Goal: Navigation & Orientation: Find specific page/section

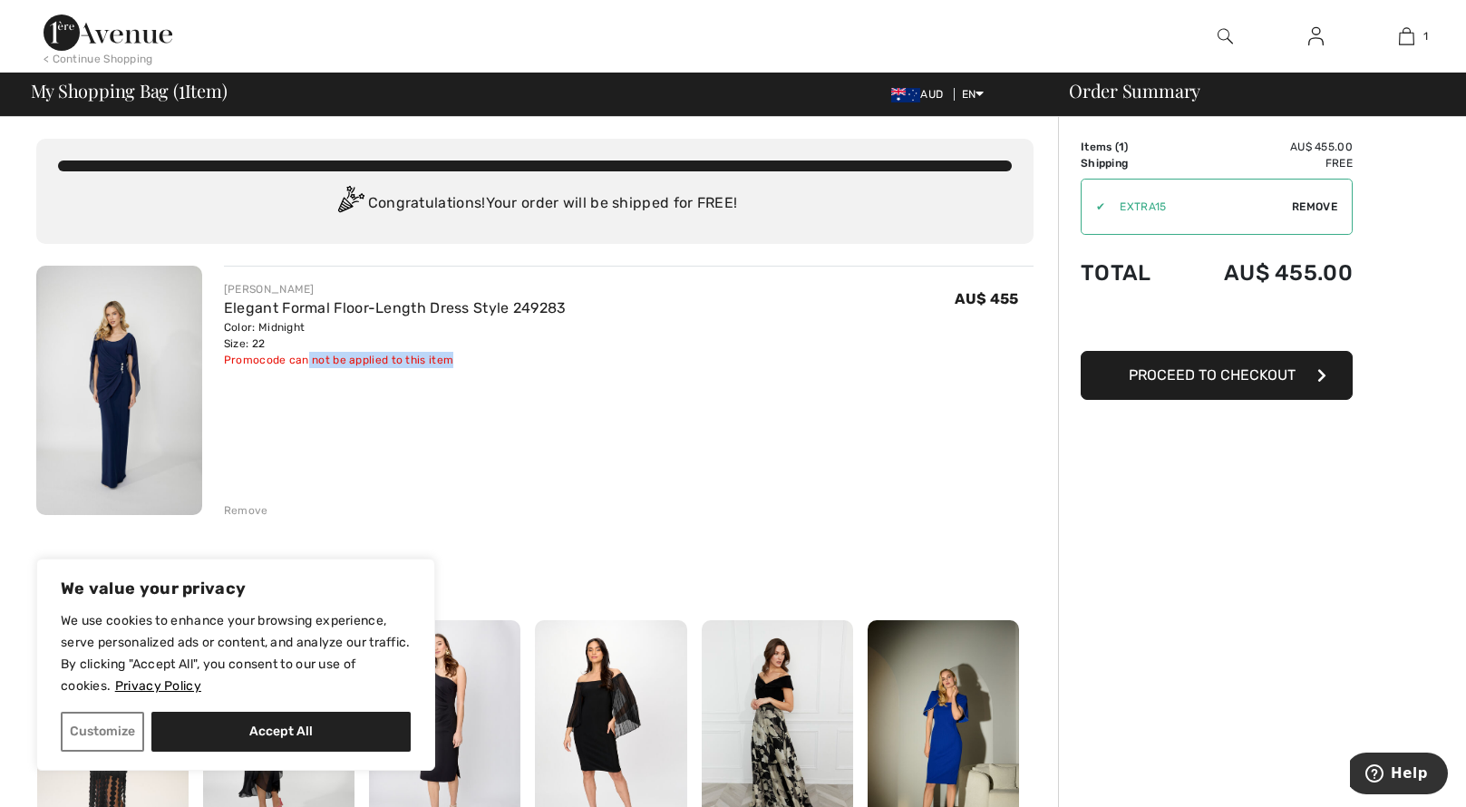
drag, startPoint x: 304, startPoint y: 358, endPoint x: 449, endPoint y: 356, distance: 145.1
click at [449, 356] on div "Promocode can not be applied to this item" at bounding box center [395, 360] width 343 height 16
click at [1310, 36] on img at bounding box center [1316, 36] width 15 height 22
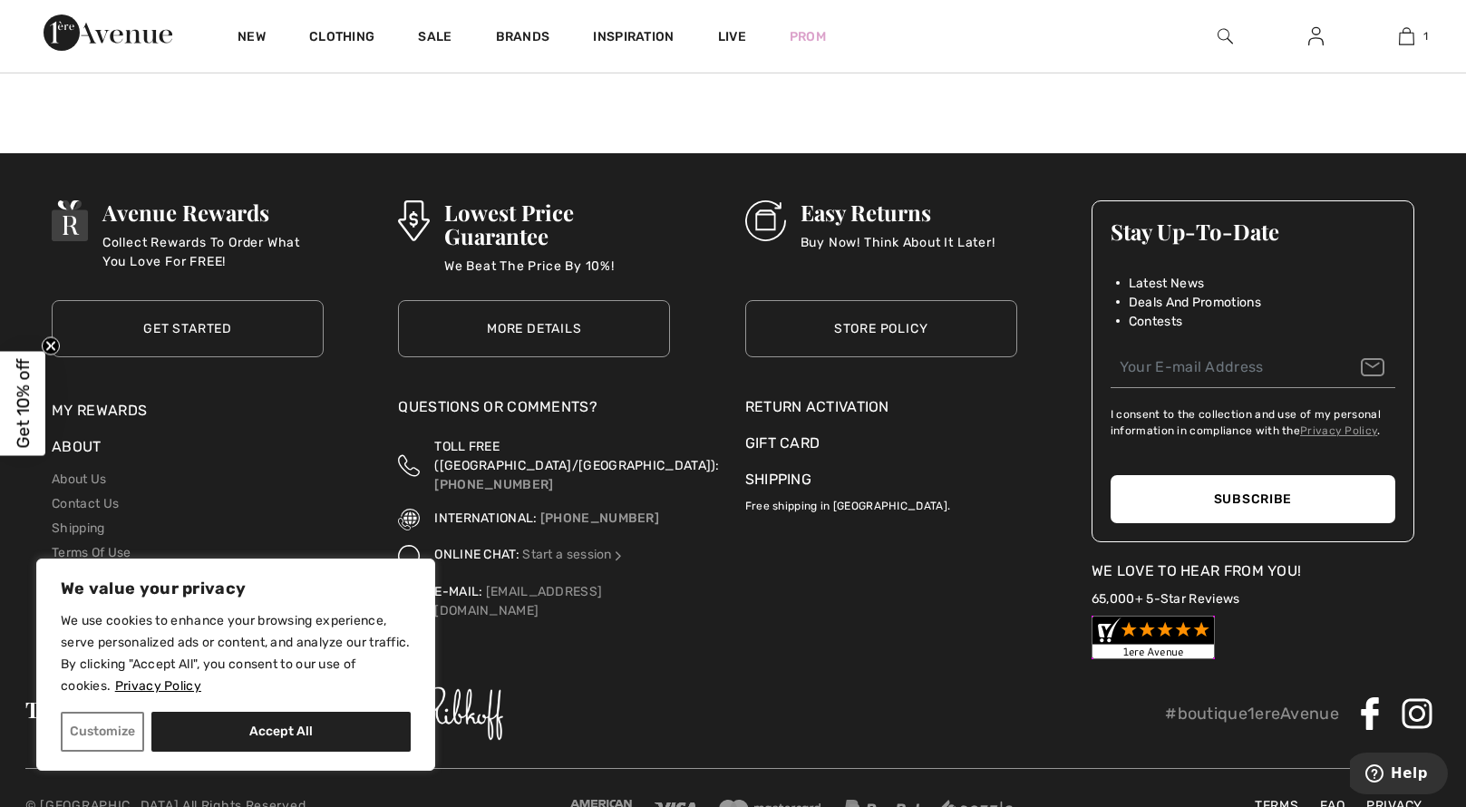
scroll to position [599, 0]
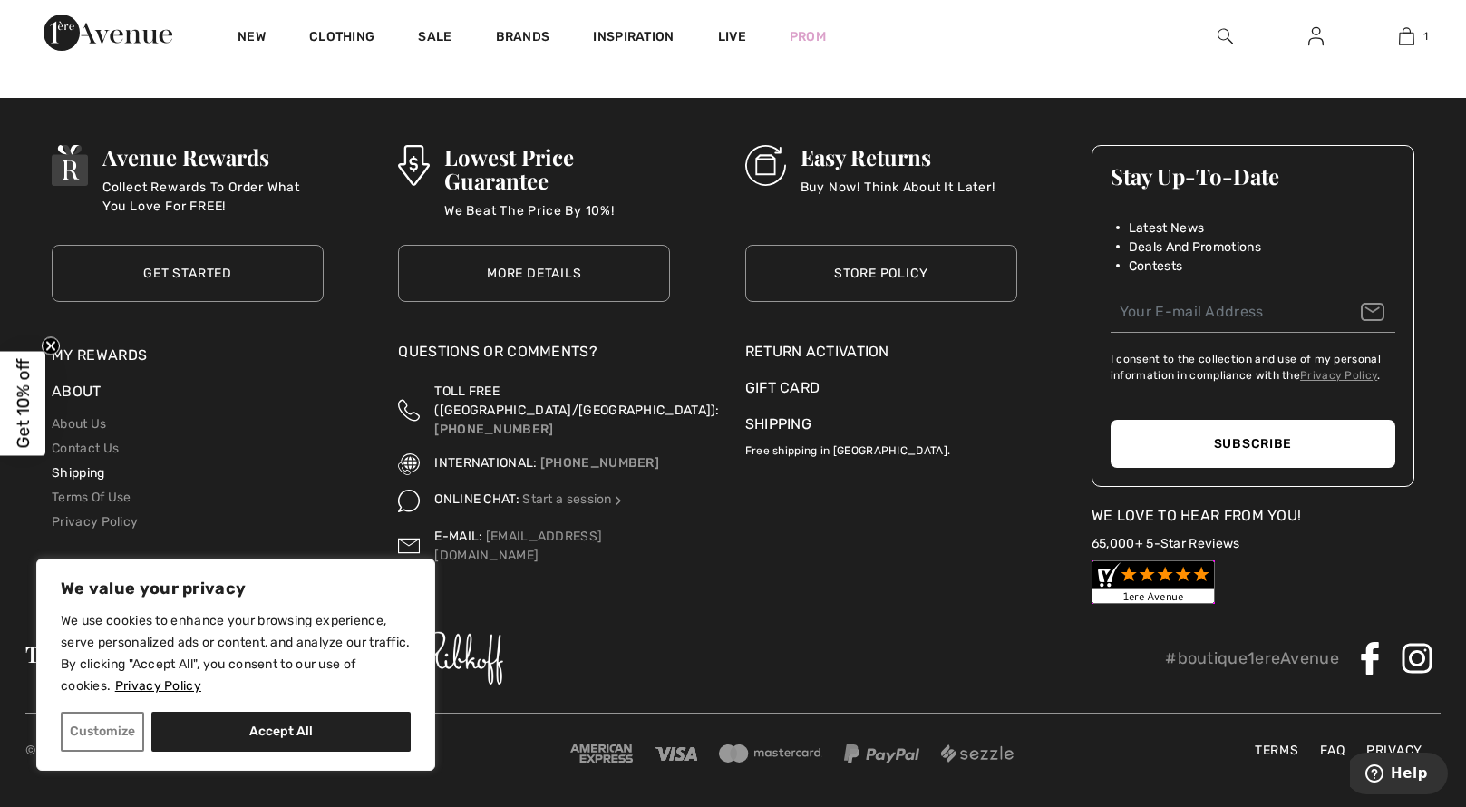
click at [93, 472] on link "Shipping" at bounding box center [78, 472] width 53 height 15
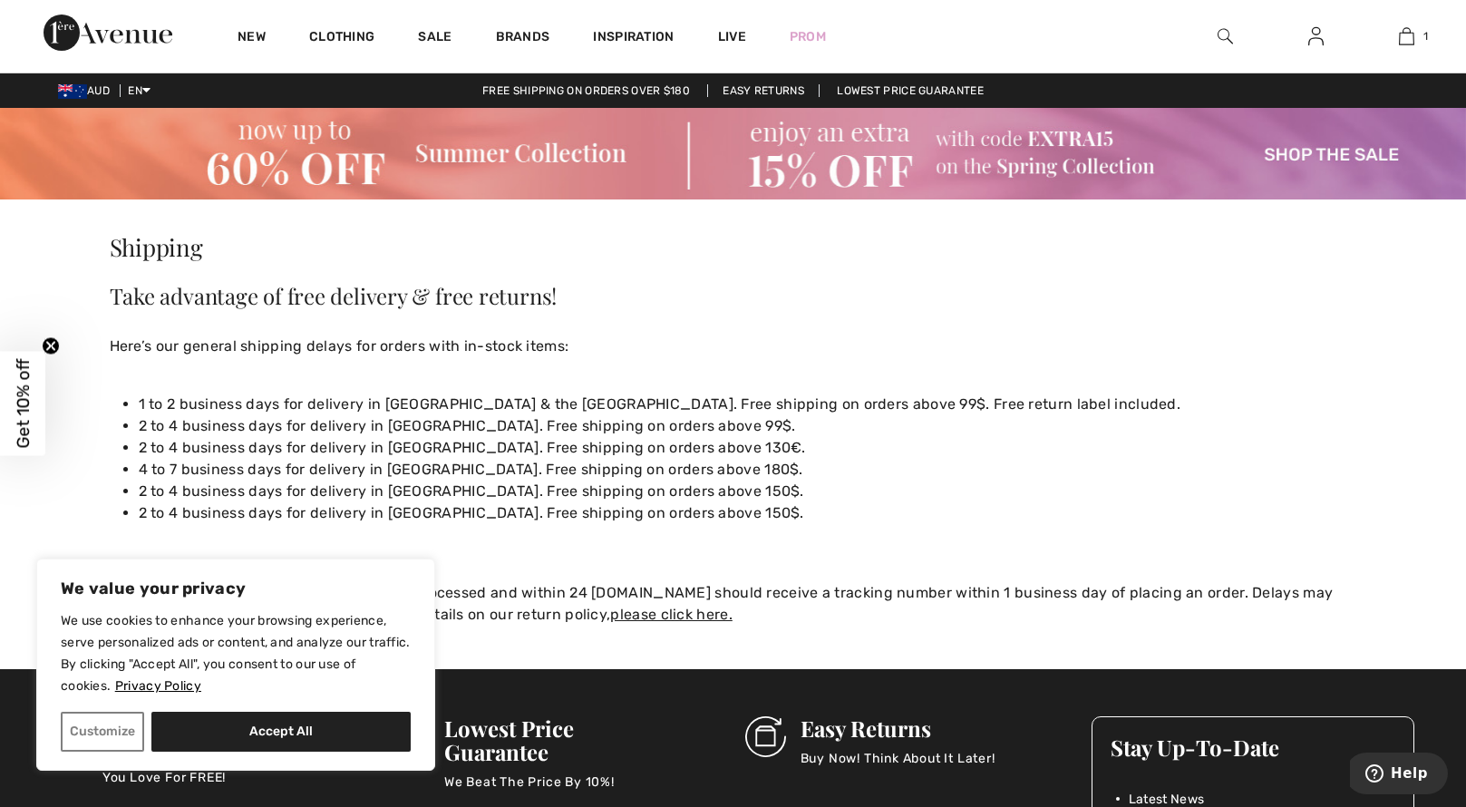
click at [326, 542] on div at bounding box center [734, 561] width 1248 height 44
click at [223, 725] on button "Accept All" at bounding box center [280, 732] width 259 height 40
checkbox input "true"
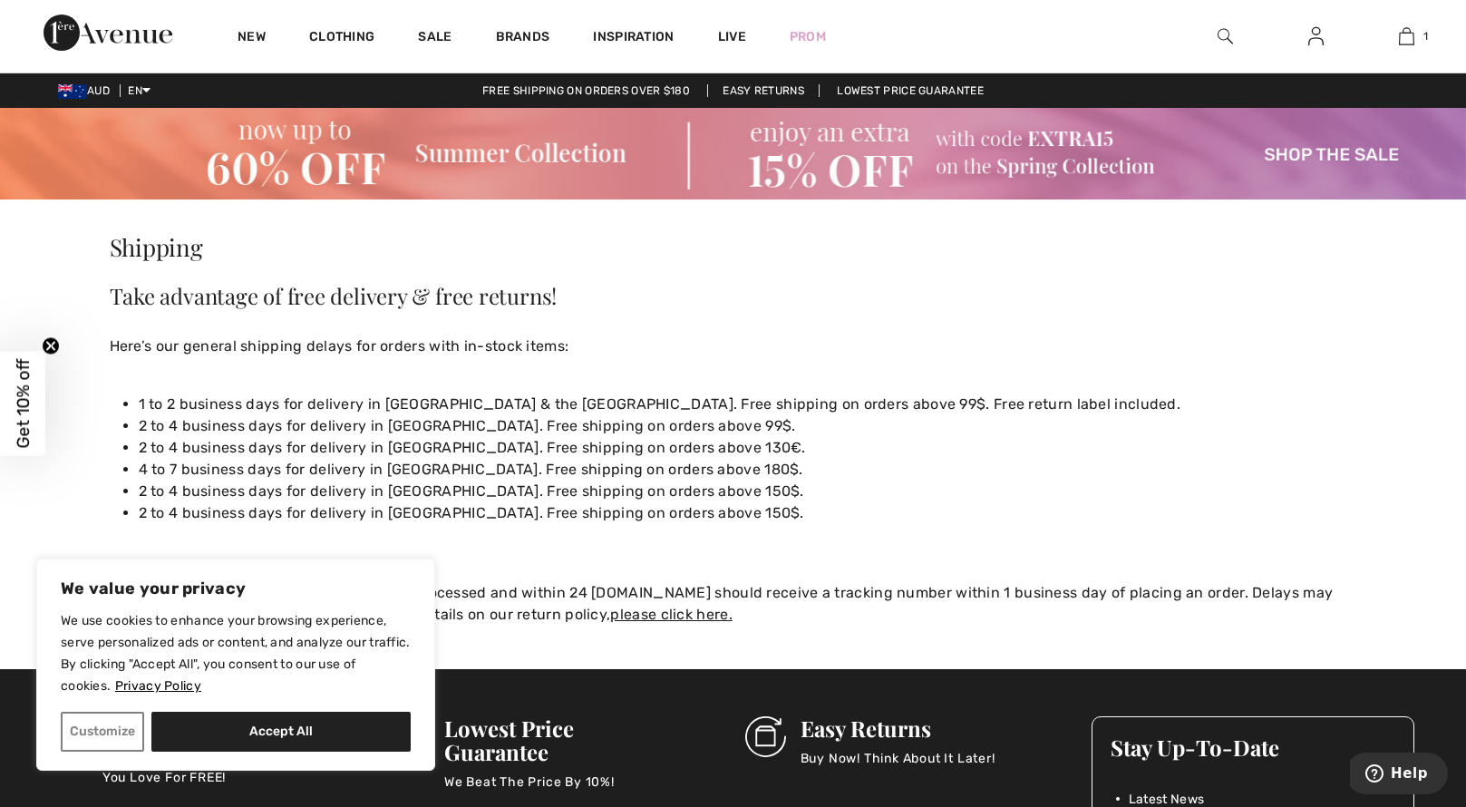
checkbox input "true"
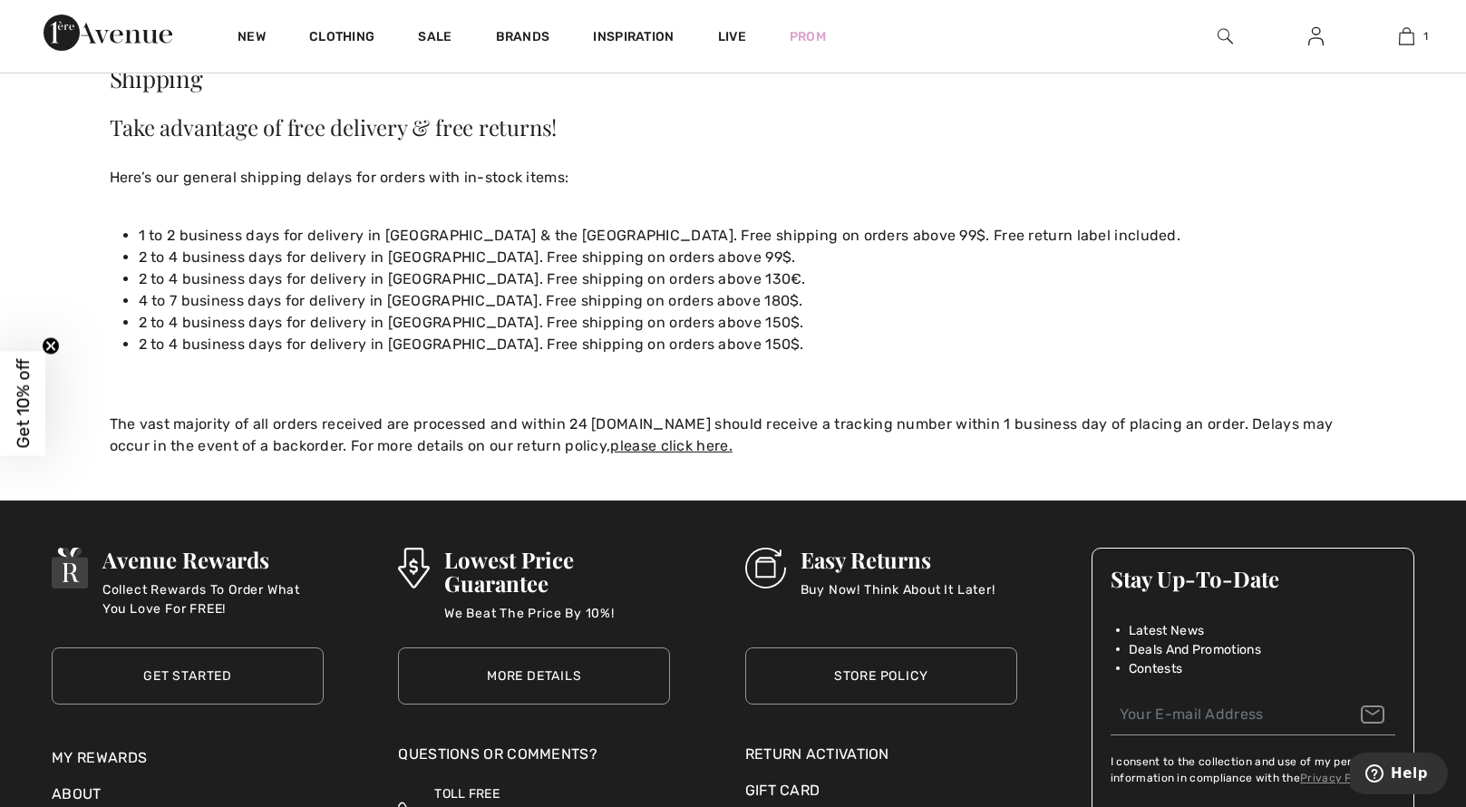
scroll to position [181, 0]
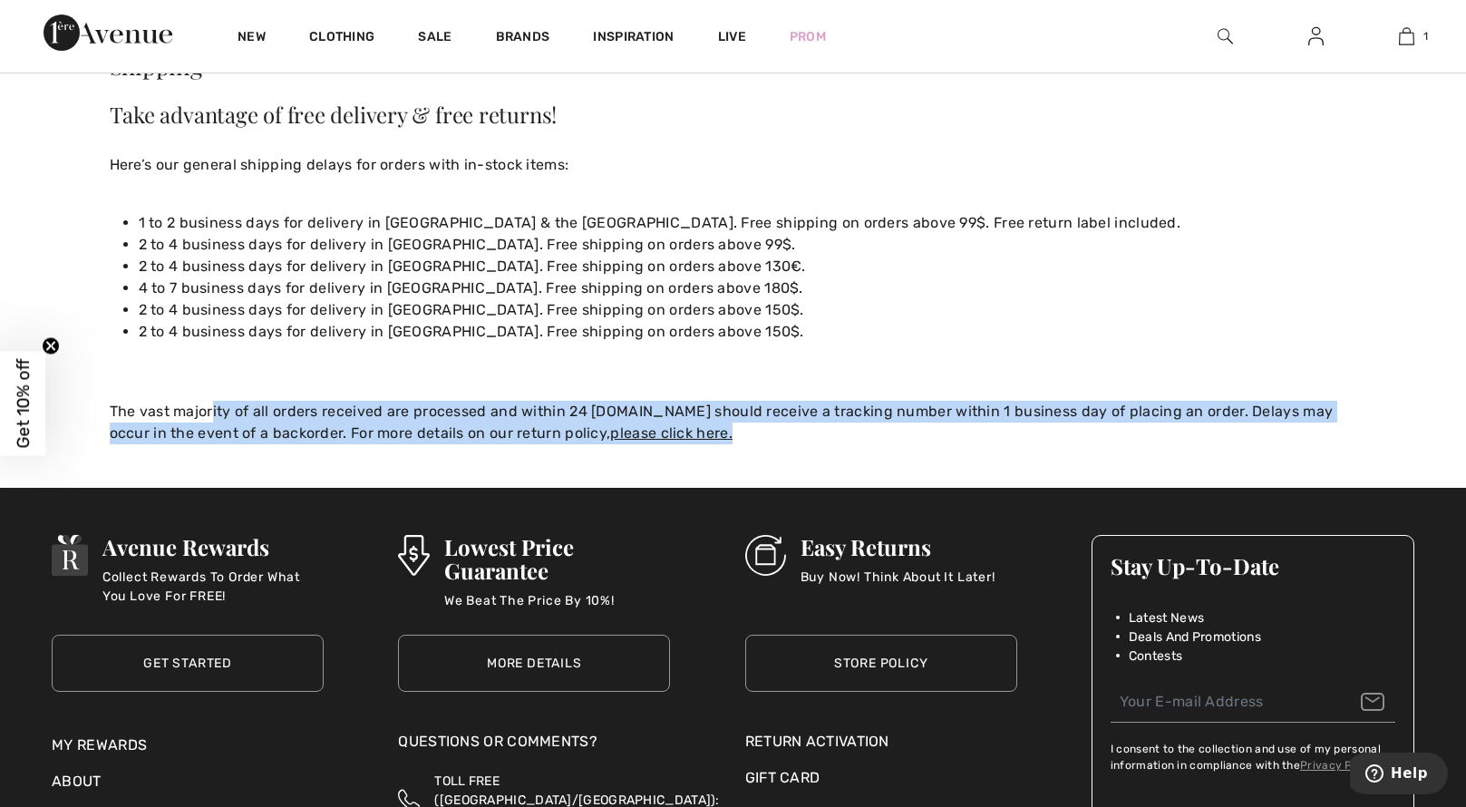
drag, startPoint x: 198, startPoint y: 413, endPoint x: 718, endPoint y: 433, distance: 521.0
click at [718, 433] on p "The vast majority of all orders received are processed and within 24 [DOMAIN_NA…" at bounding box center [734, 423] width 1248 height 44
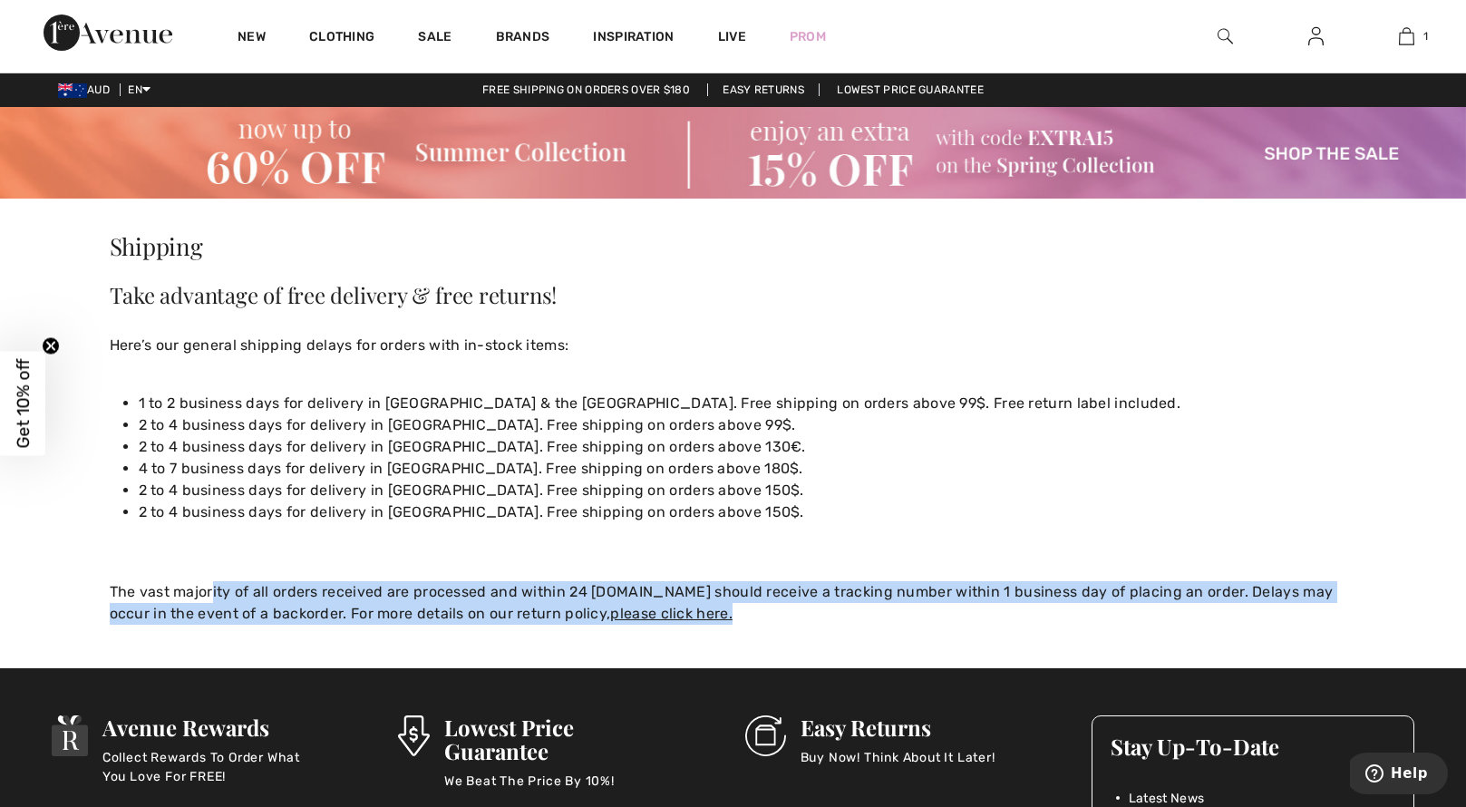
scroll to position [0, 0]
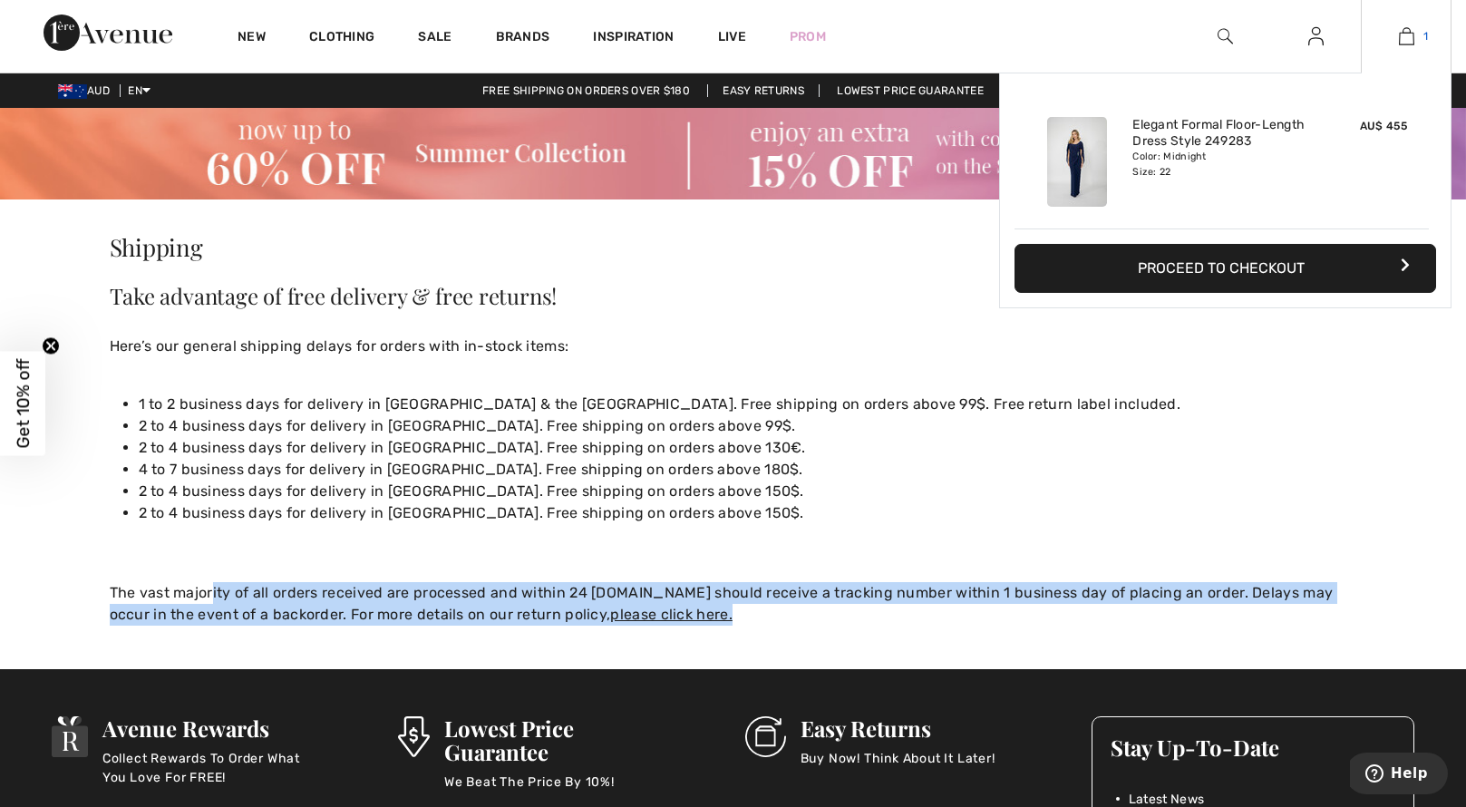
click at [1411, 33] on img at bounding box center [1406, 36] width 15 height 22
